Goal: Navigation & Orientation: Find specific page/section

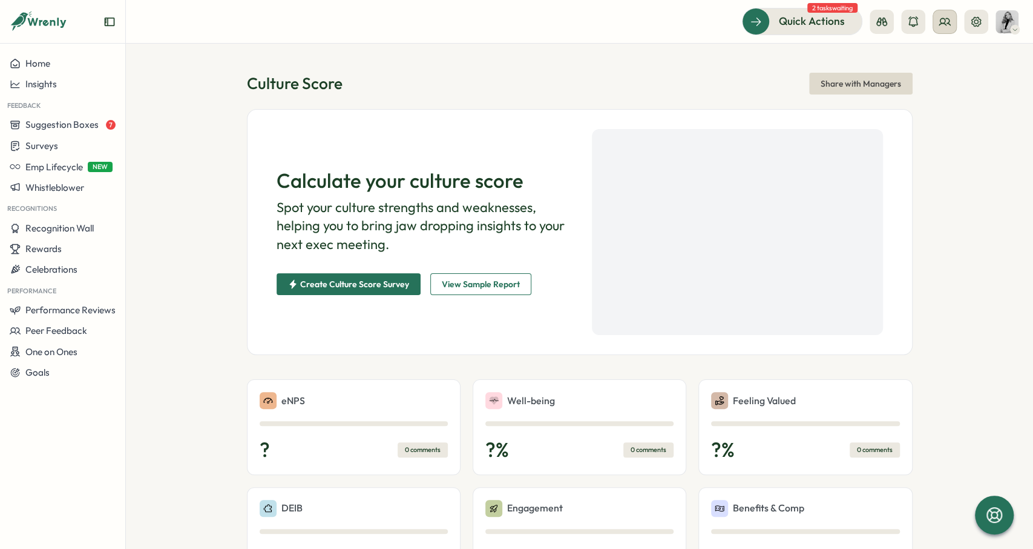
click at [955, 21] on button at bounding box center [945, 22] width 24 height 24
click at [992, 21] on div "Quick Actions 2 tasks waiting" at bounding box center [880, 21] width 277 height 27
click at [978, 19] on icon at bounding box center [977, 22] width 12 height 12
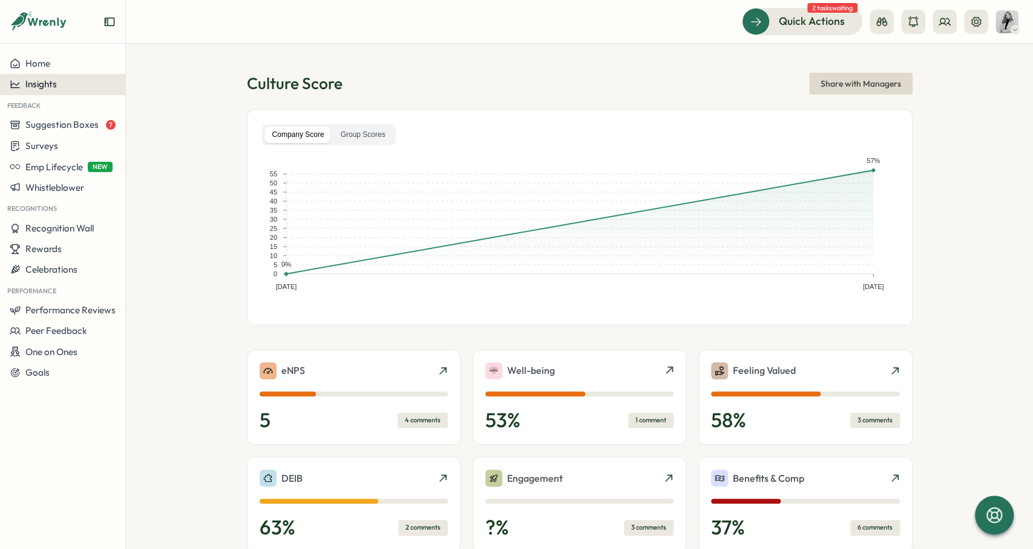
click at [50, 91] on button "Insights" at bounding box center [62, 84] width 125 height 21
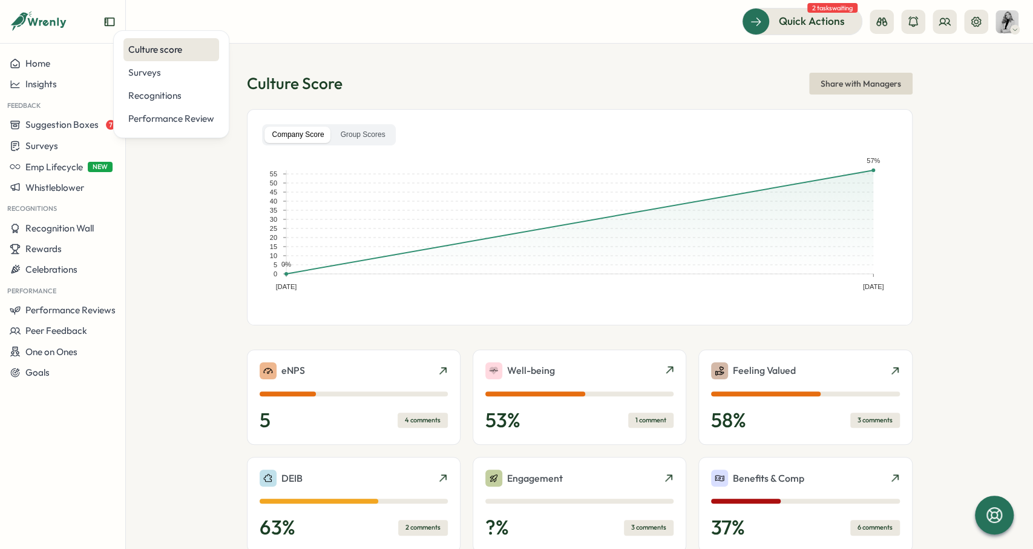
click at [160, 54] on div "Culture score" at bounding box center [171, 49] width 86 height 13
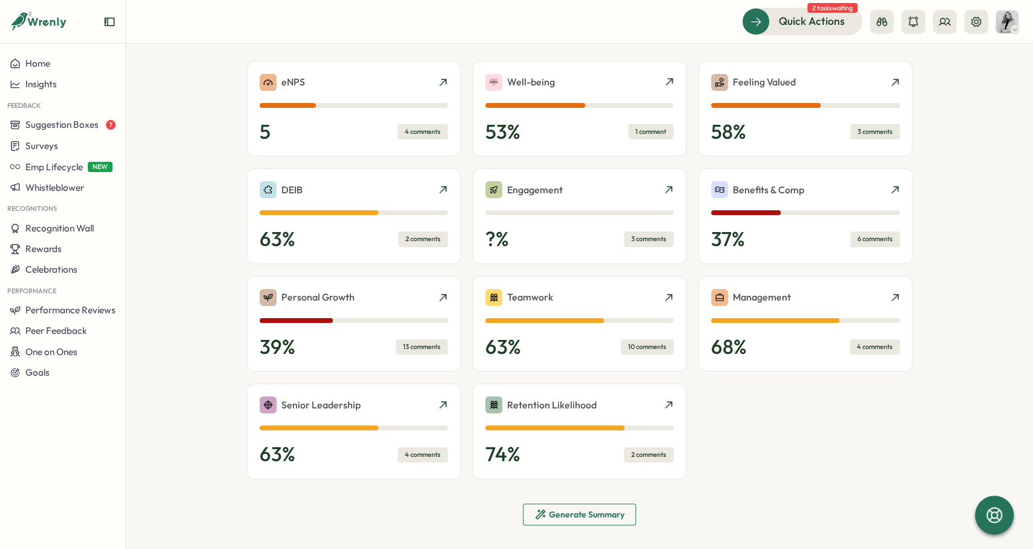
scroll to position [292, 0]
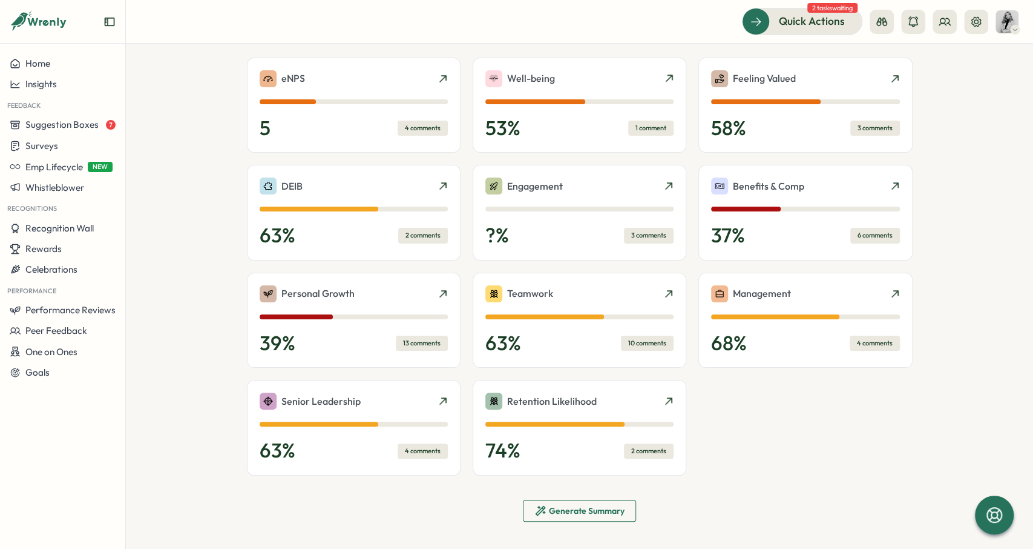
click at [197, 250] on section "Culture Score Share with Managers Company Score Group Scores [DATE] [DATE] 0 5 …" at bounding box center [580, 296] width 908 height 505
click at [943, 22] on icon at bounding box center [945, 22] width 12 height 12
click at [944, 74] on div "User Groups" at bounding box center [945, 82] width 91 height 23
